Goal: Information Seeking & Learning: Learn about a topic

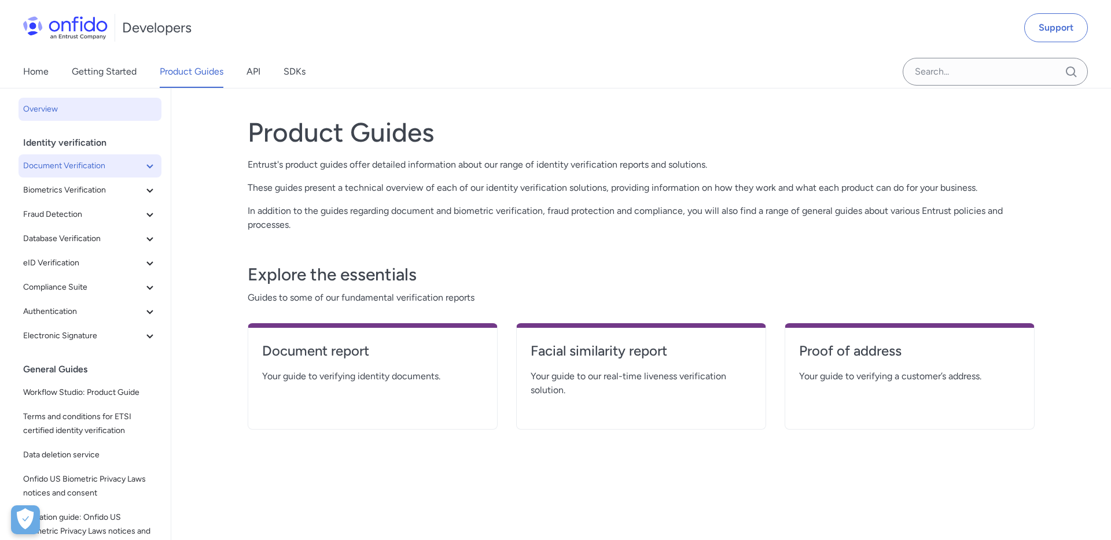
click at [78, 165] on span "Document Verification" at bounding box center [83, 166] width 120 height 14
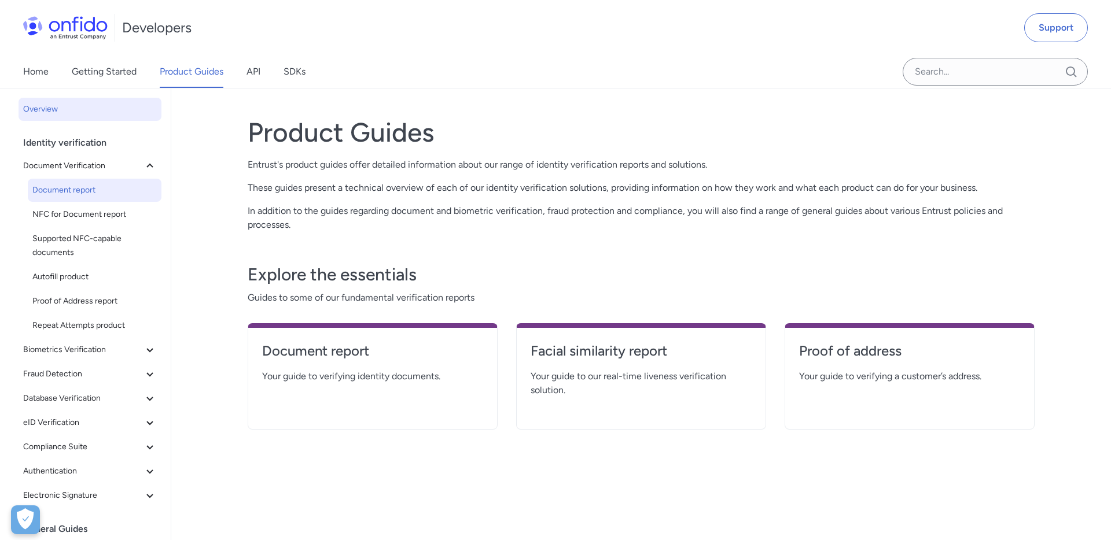
click at [75, 193] on span "Document report" at bounding box center [94, 190] width 124 height 14
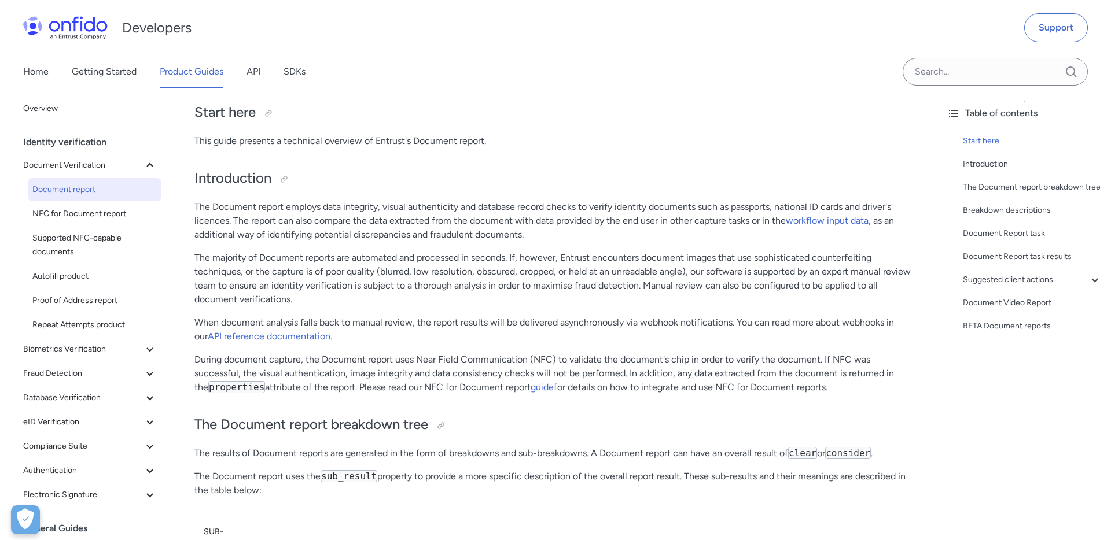
scroll to position [72, 0]
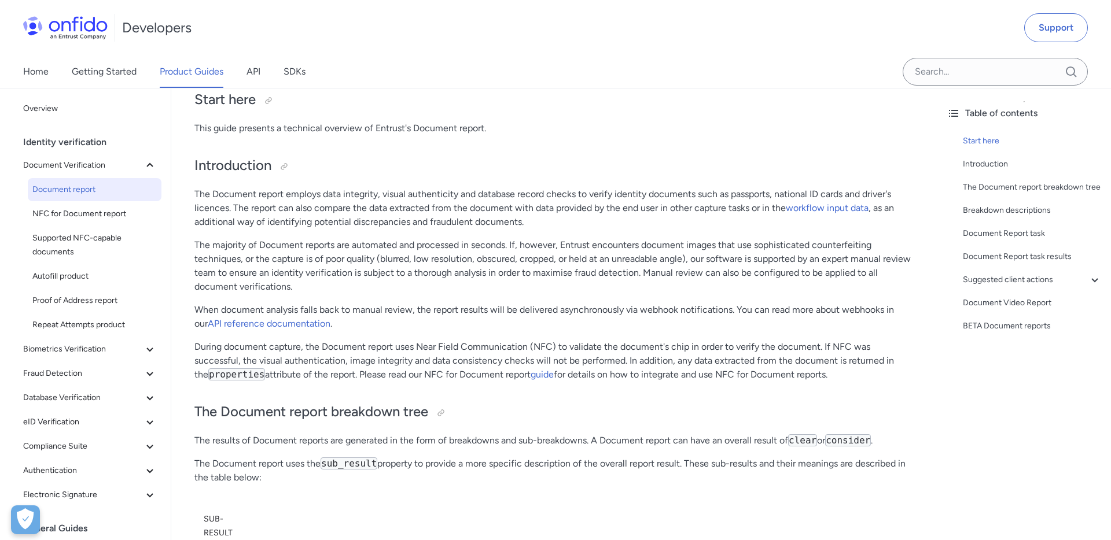
click at [709, 194] on p "The Document report employs data integrity, visual authenticity and database re…" at bounding box center [554, 208] width 720 height 42
click at [214, 209] on p "The Document report employs data integrity, visual authenticity and database re…" at bounding box center [554, 208] width 720 height 42
copy p "such as passports, national ID cards and driver's licences"
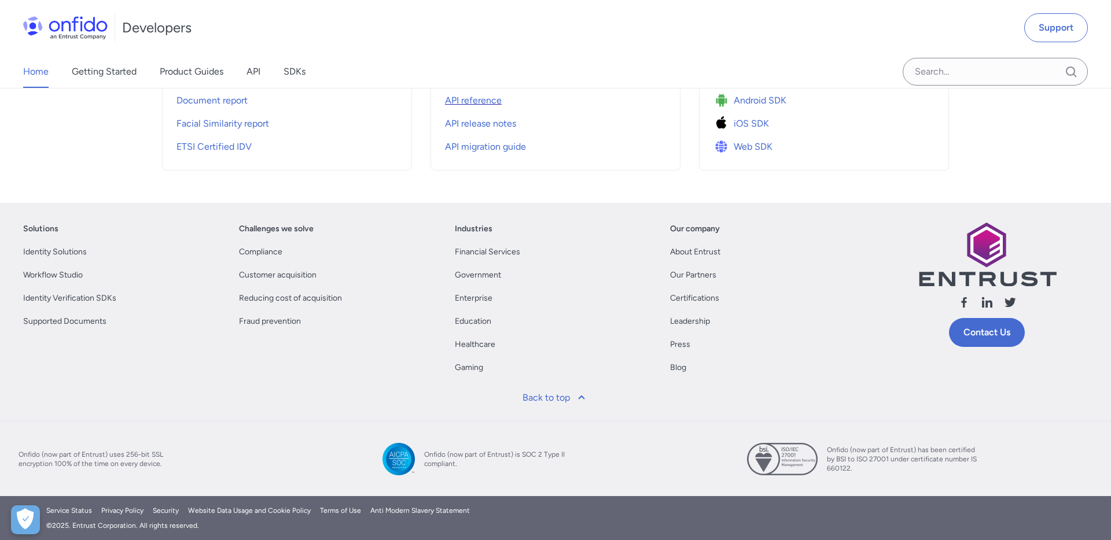
click at [475, 98] on span "API reference" at bounding box center [473, 101] width 57 height 14
select select "http"
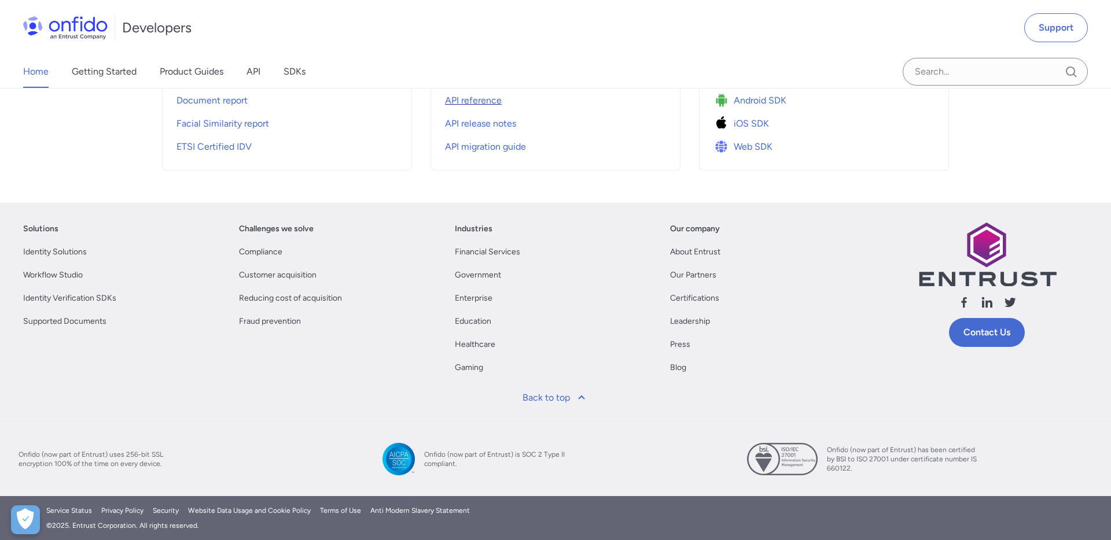
select select "http"
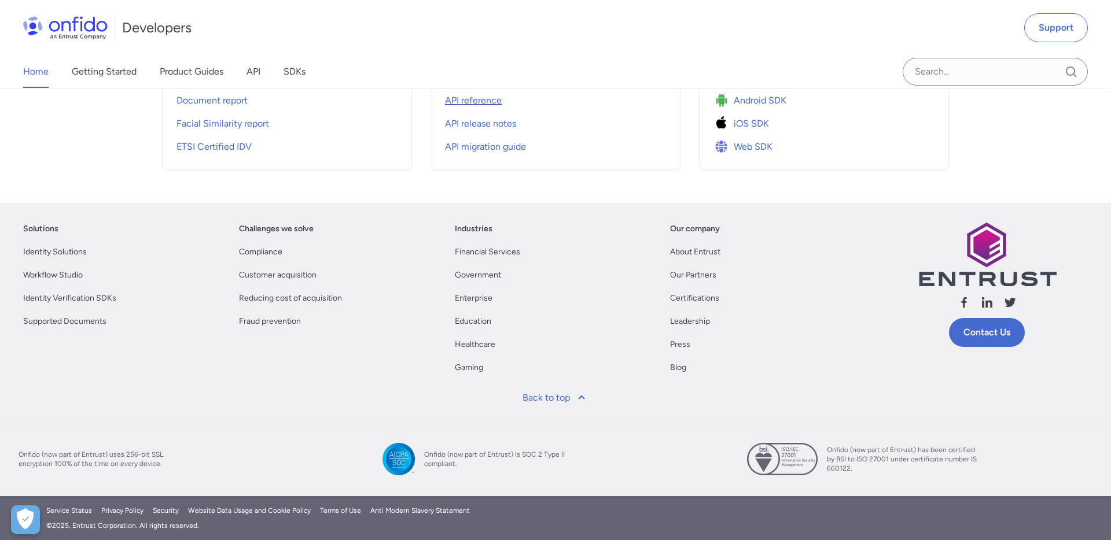
select select "http"
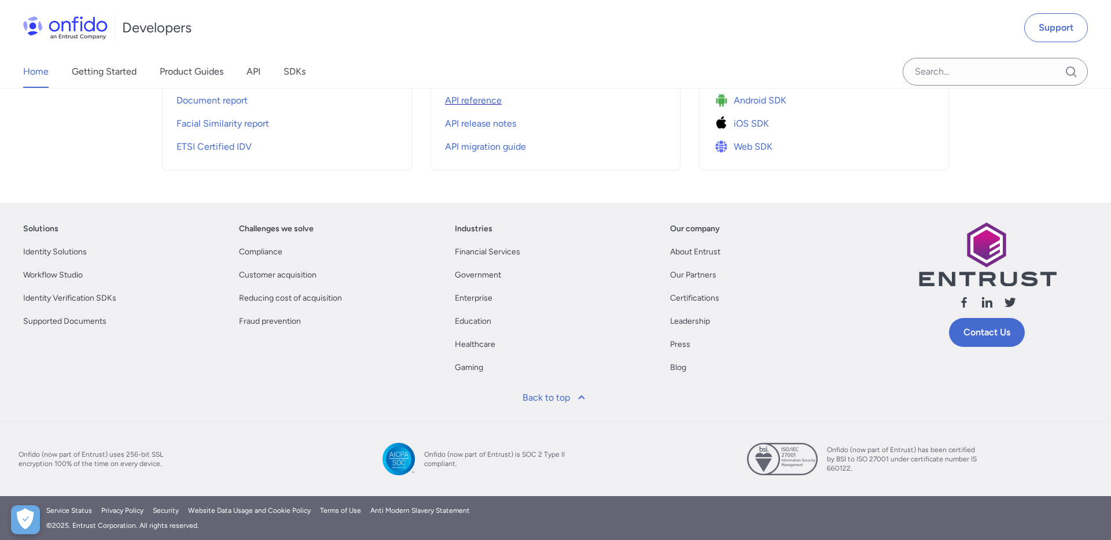
select select "http"
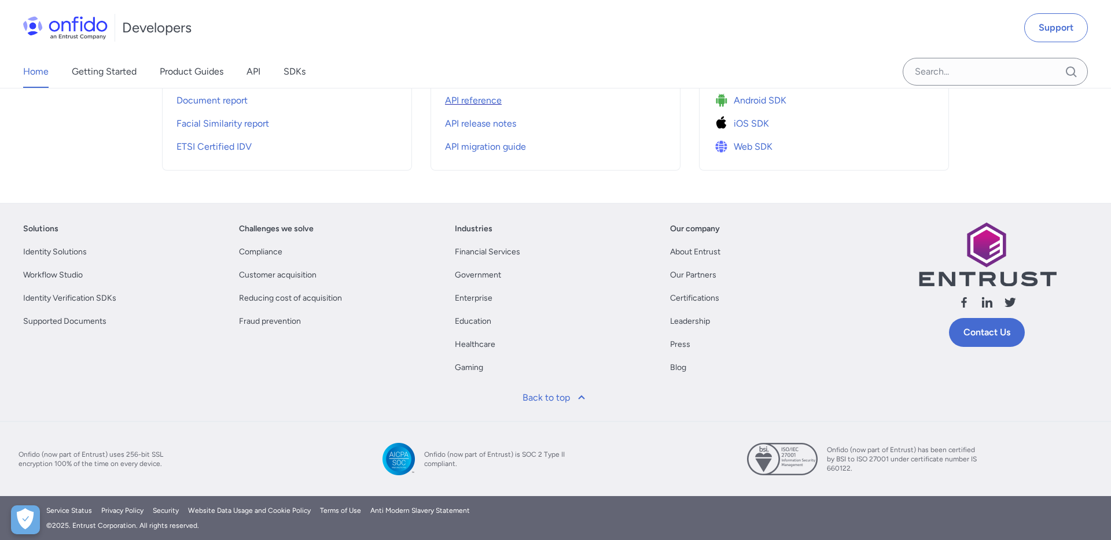
select select "http"
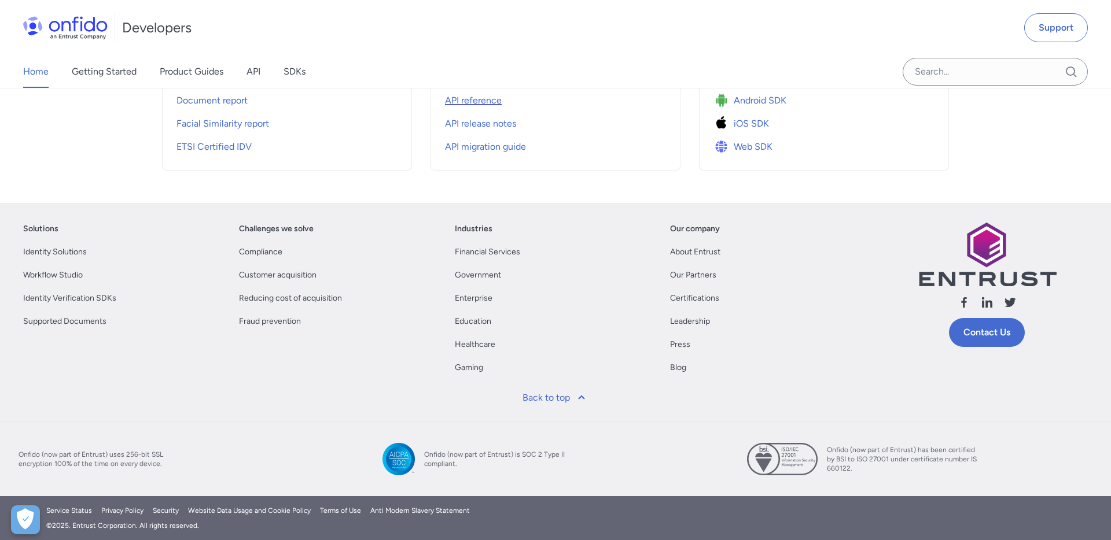
select select "http"
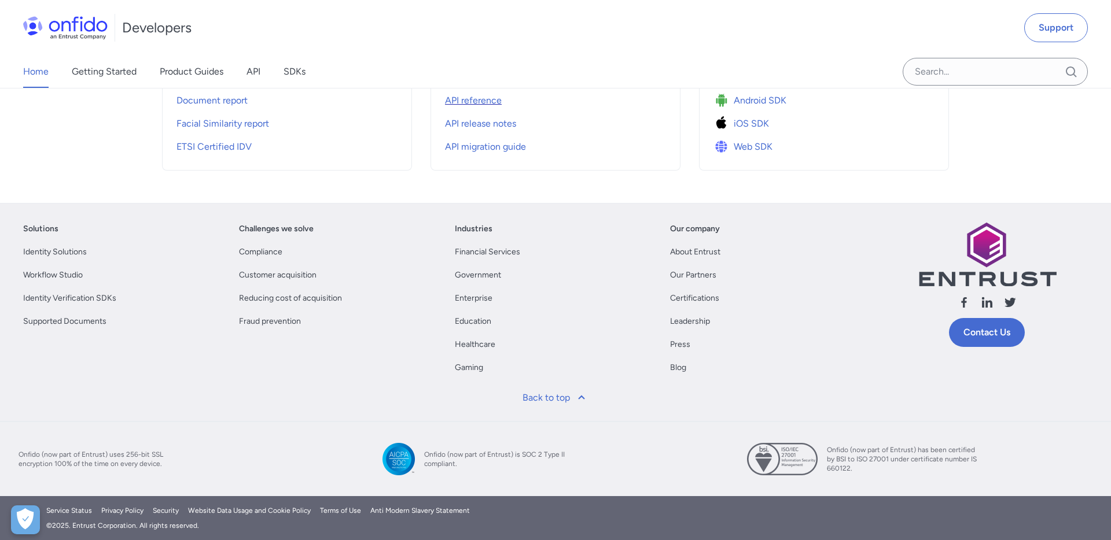
select select "http"
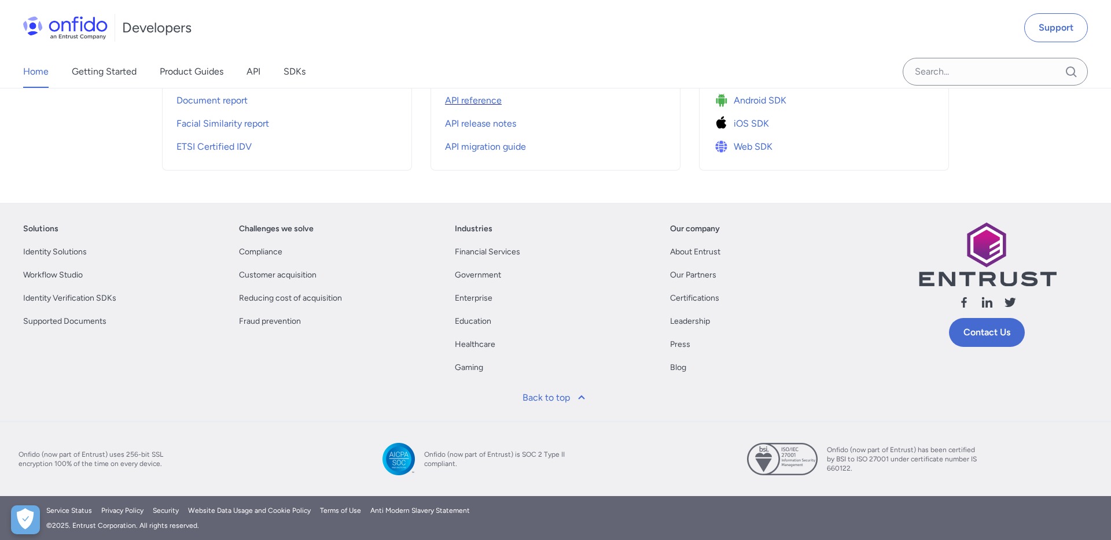
select select "http"
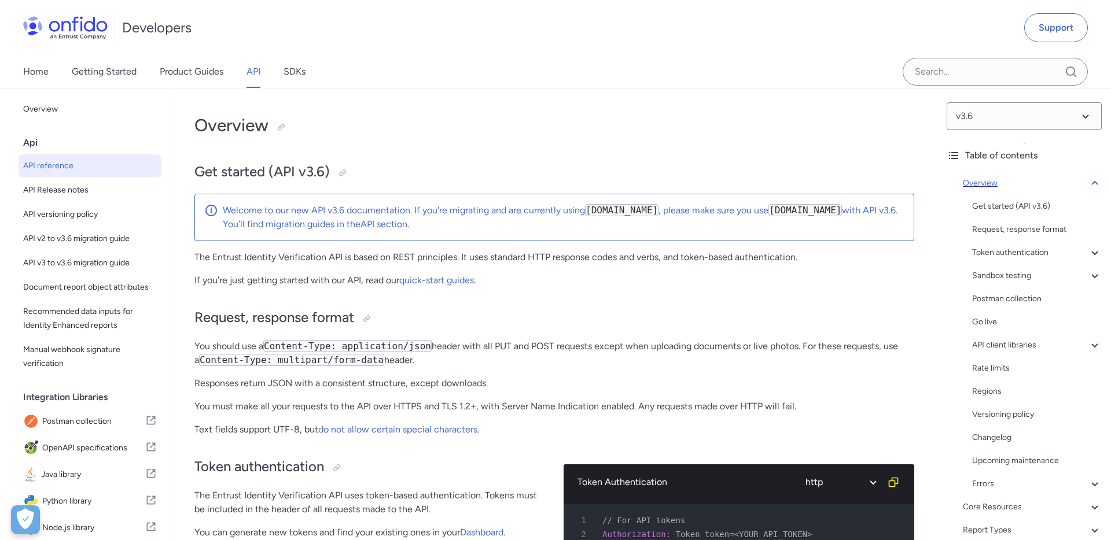
click at [1097, 182] on icon at bounding box center [1095, 183] width 14 height 14
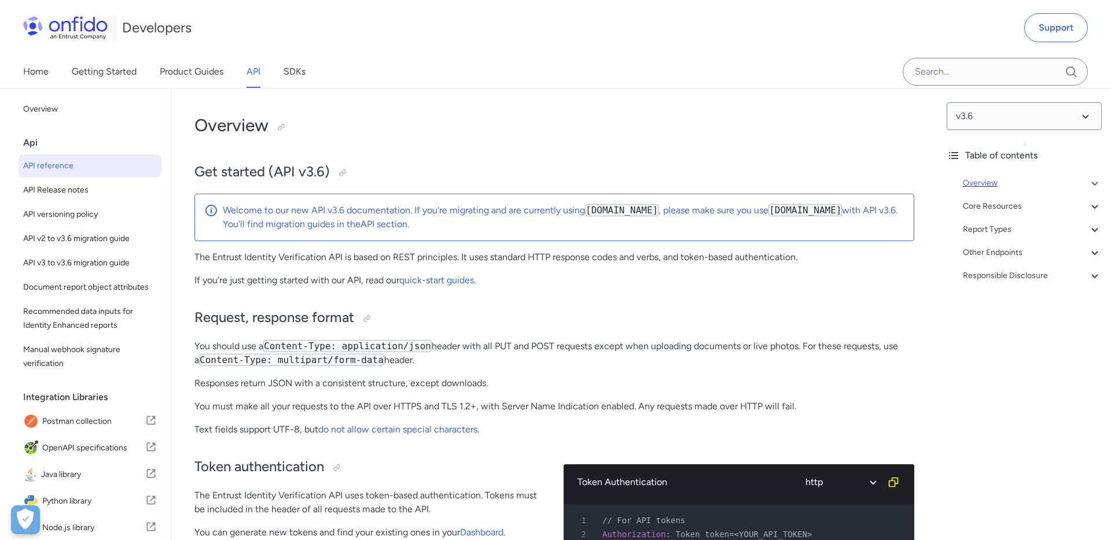
scroll to position [89, 0]
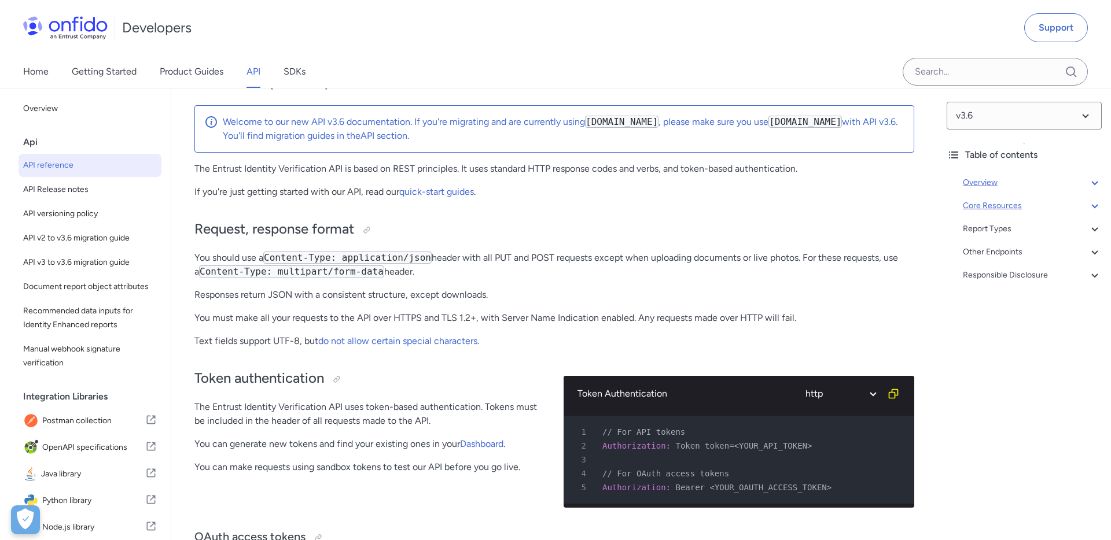
click at [1015, 206] on div "Core Resources" at bounding box center [1032, 206] width 139 height 14
